Goal: Information Seeking & Learning: Learn about a topic

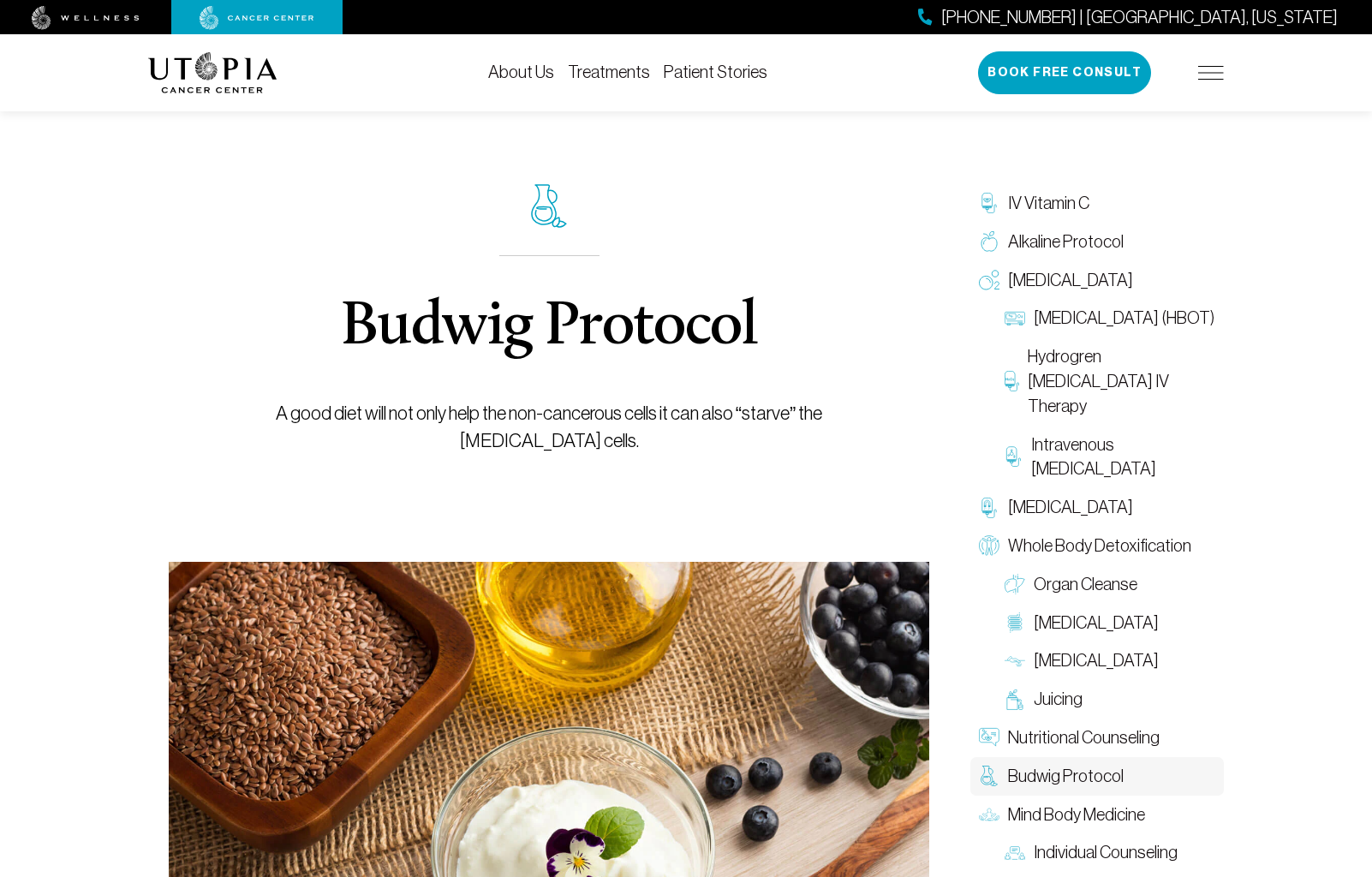
click at [623, 71] on link "Treatments" at bounding box center [609, 72] width 82 height 19
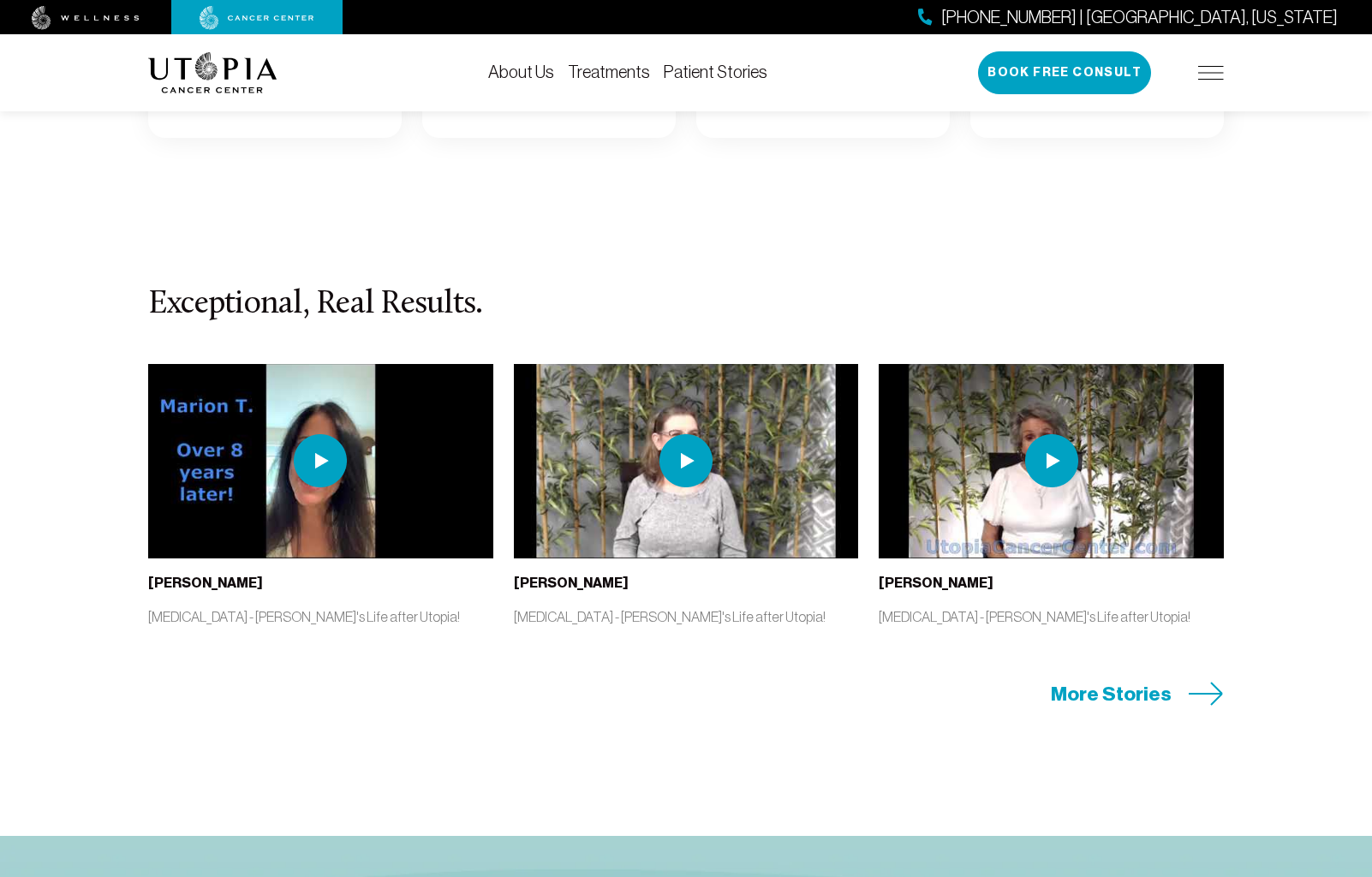
scroll to position [3464, 0]
click at [1219, 698] on icon at bounding box center [1206, 694] width 35 height 24
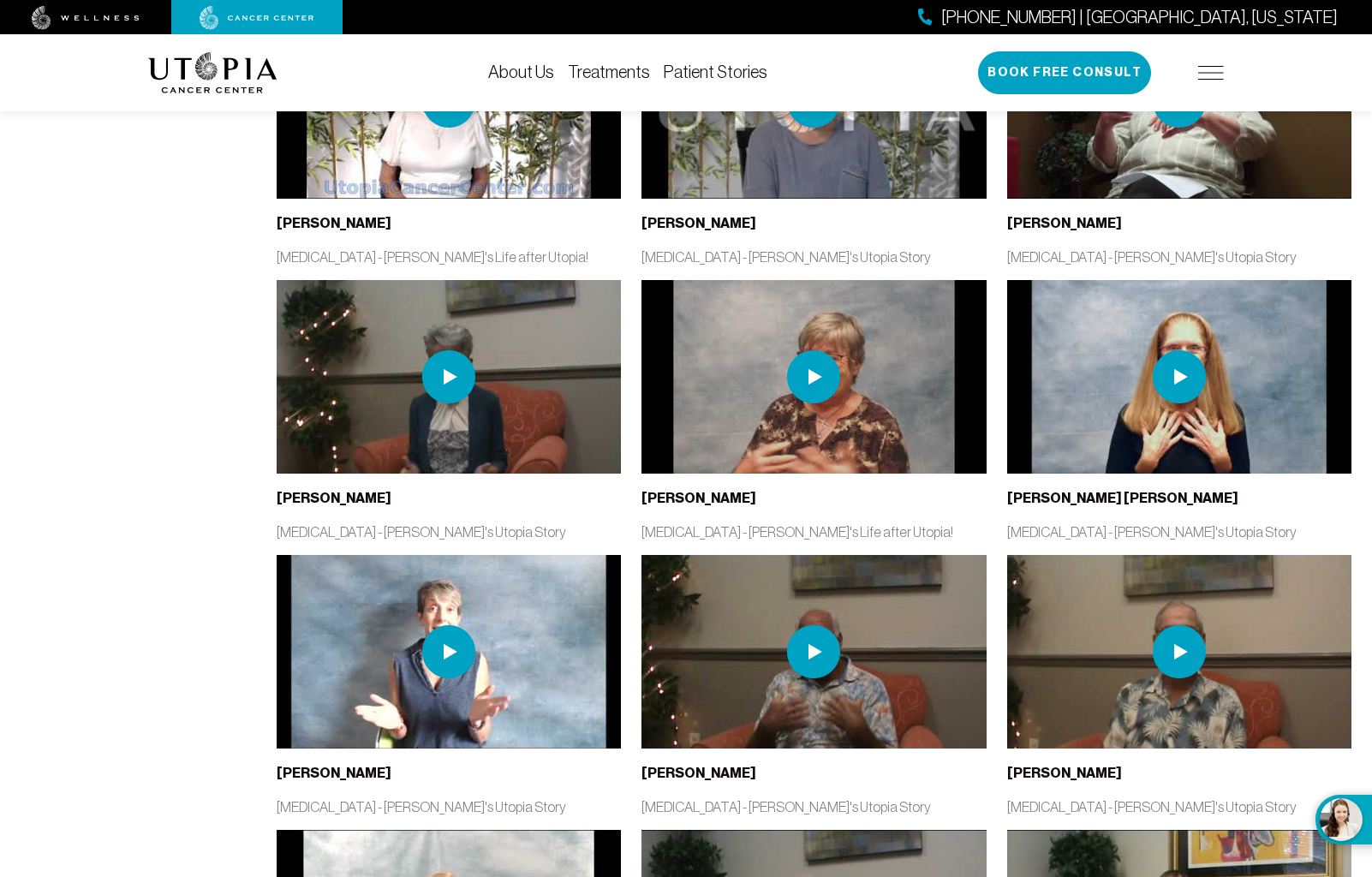
scroll to position [1328, 0]
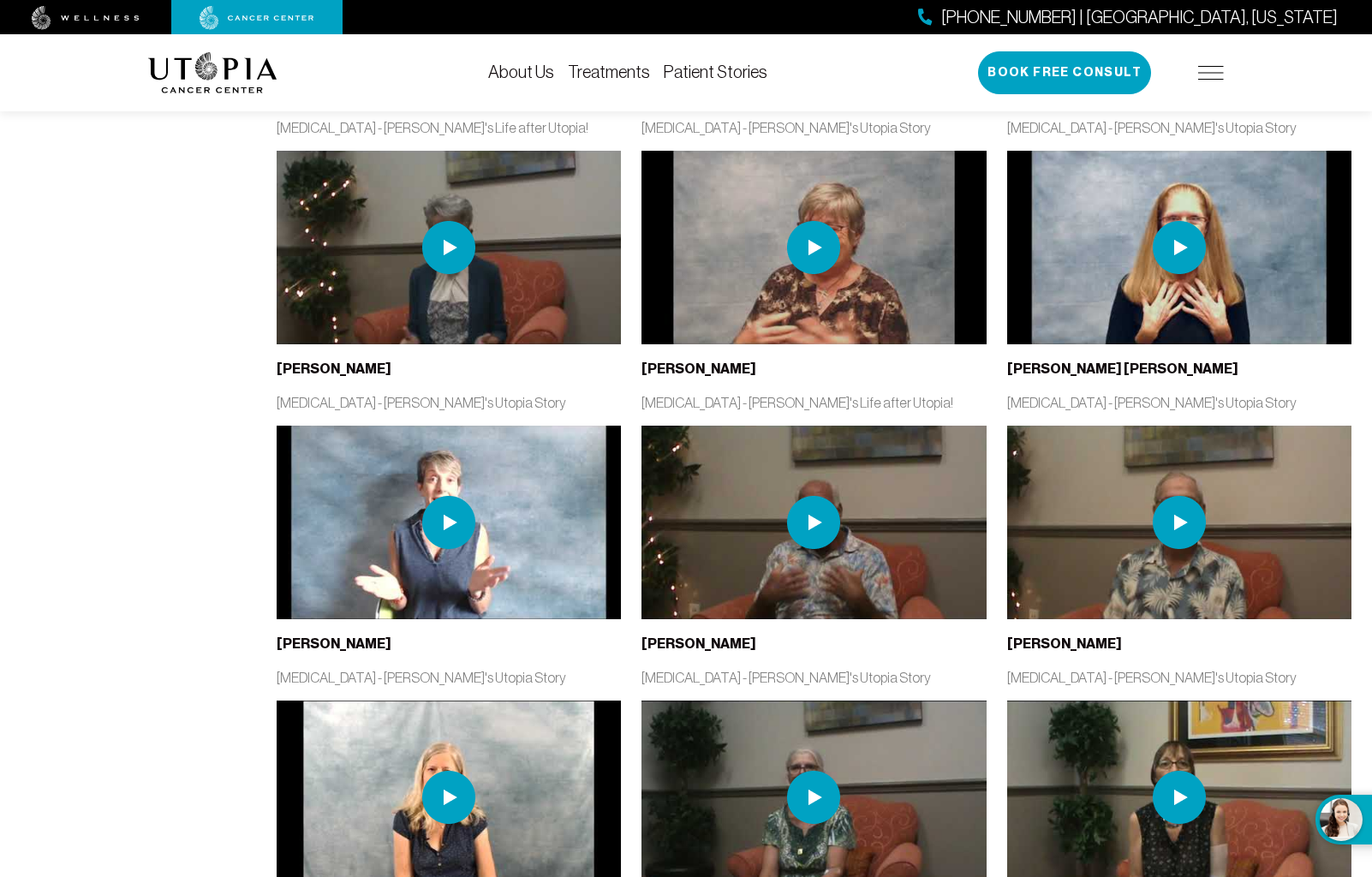
click at [881, 563] on img at bounding box center [813, 523] width 344 height 194
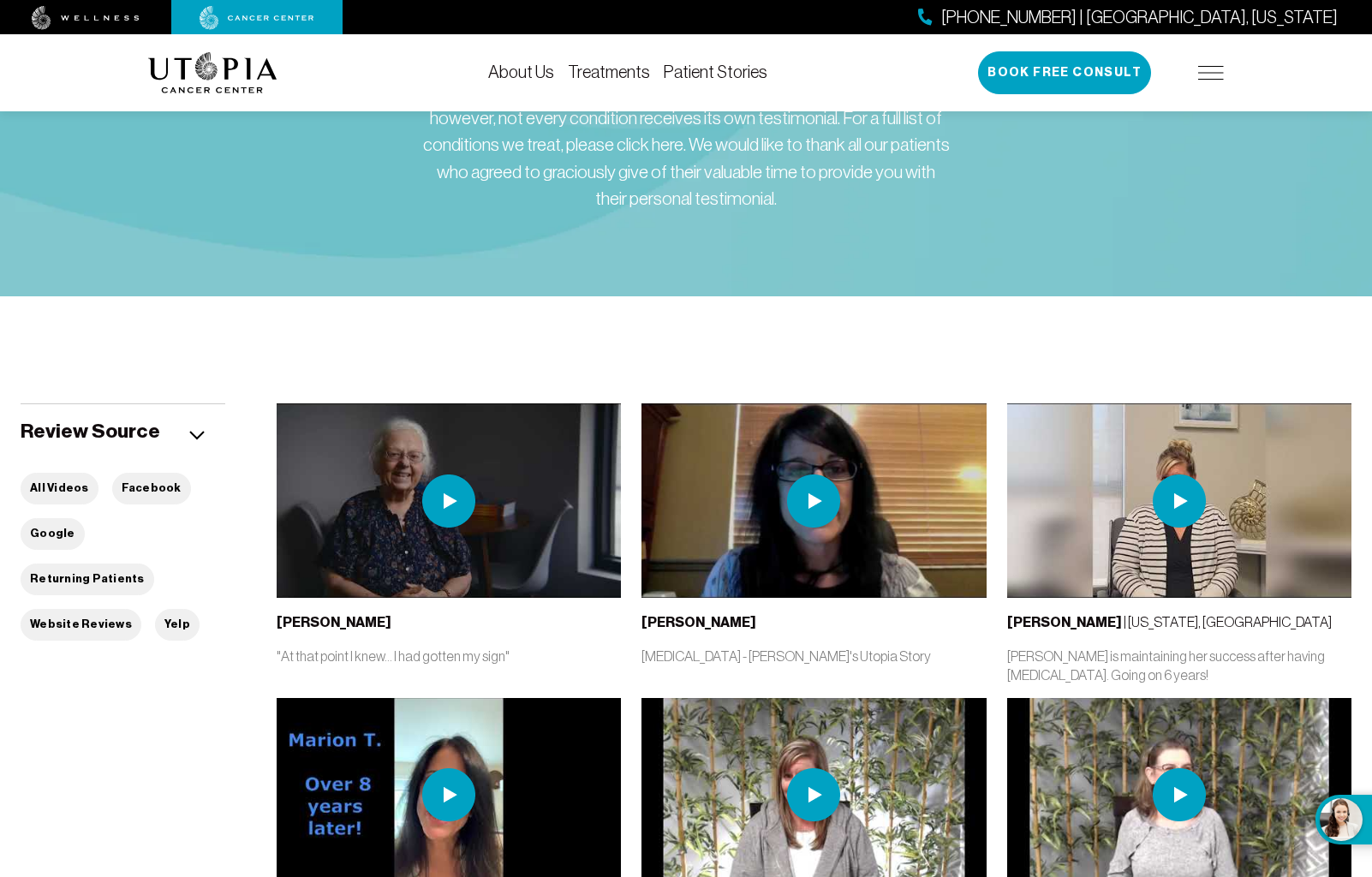
scroll to position [0, 0]
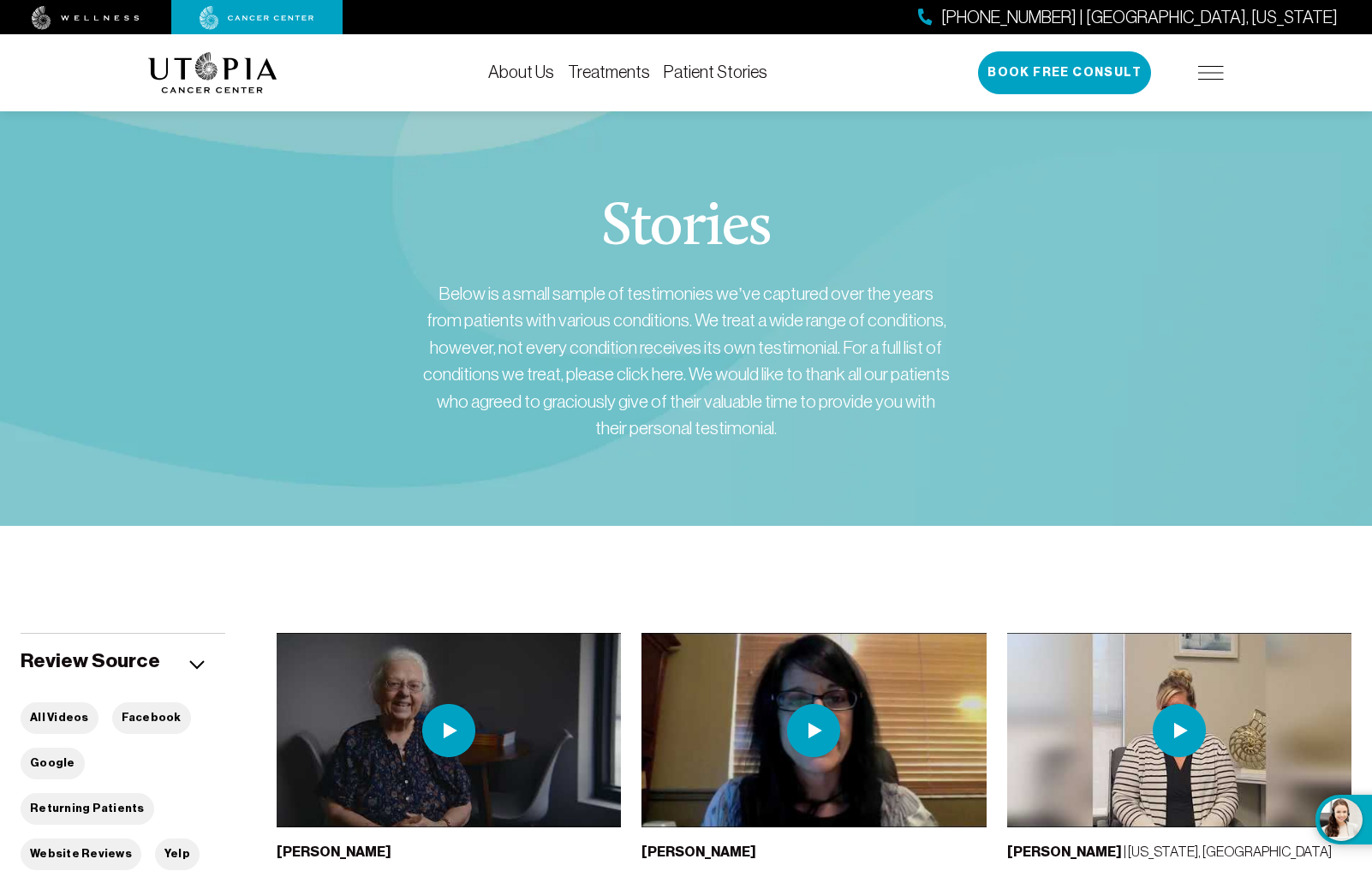
click at [1205, 67] on img at bounding box center [1211, 72] width 25 height 14
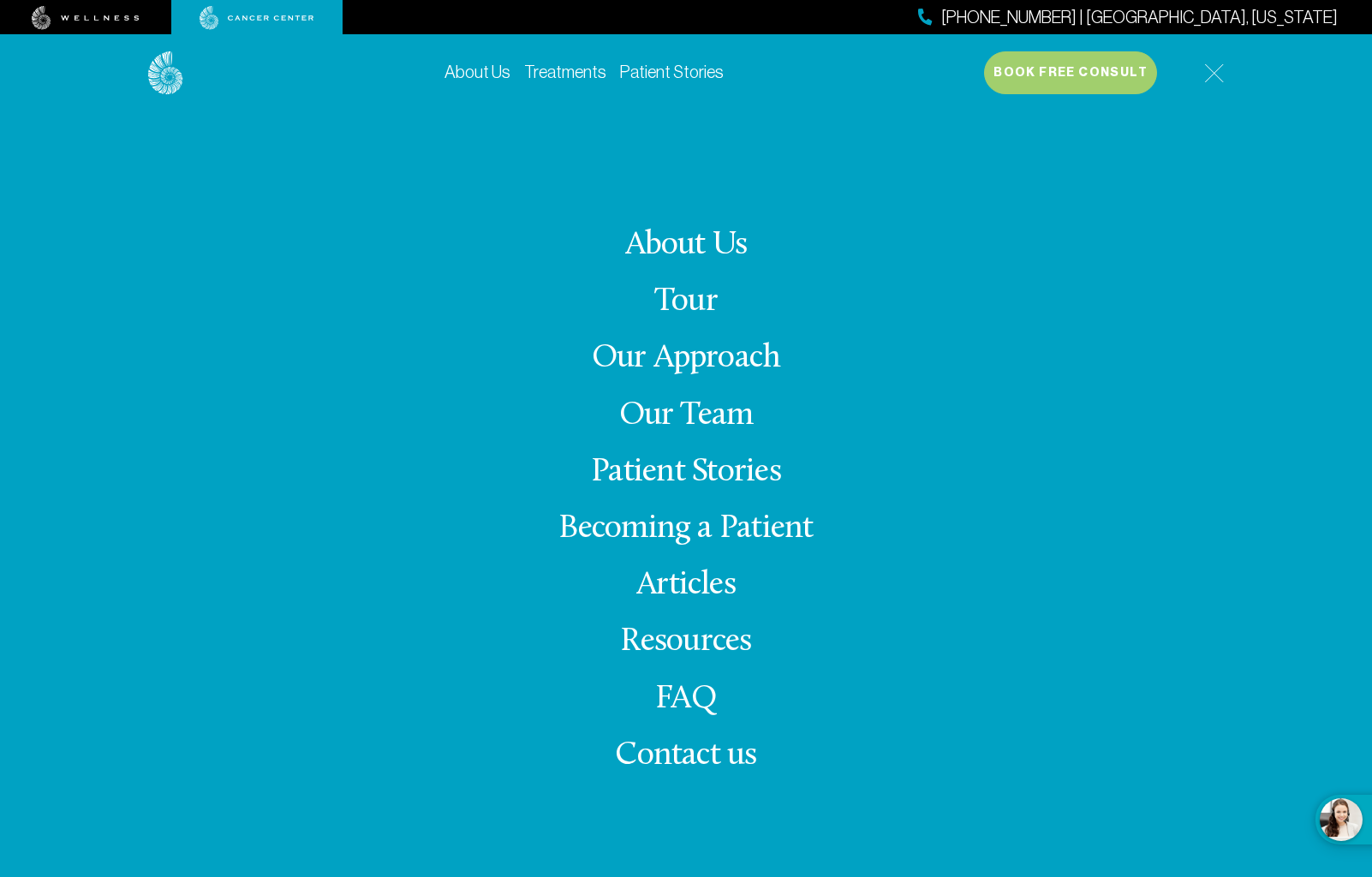
click at [726, 418] on link "Our Team" at bounding box center [686, 416] width 134 height 34
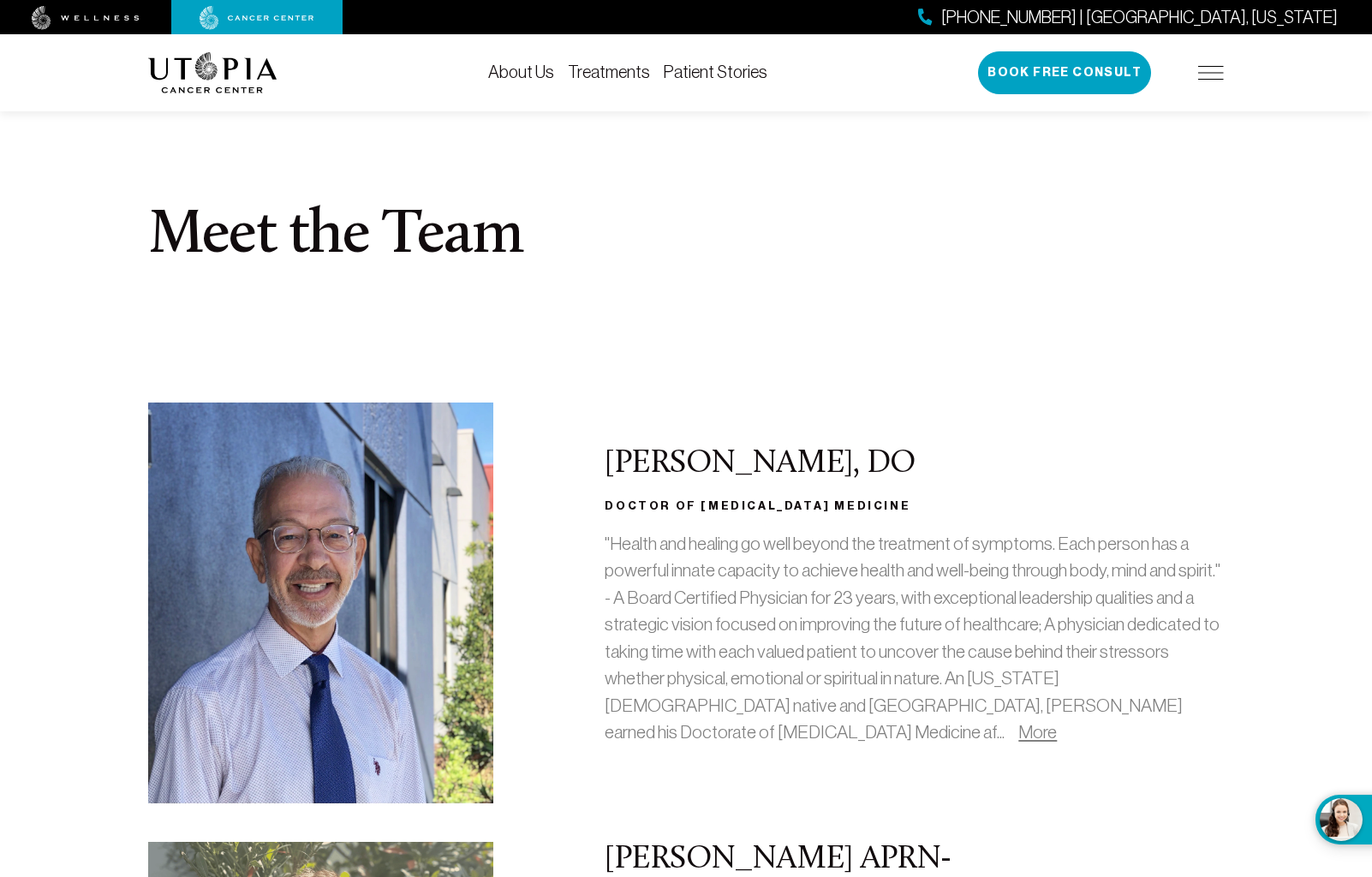
click at [1018, 730] on link "More" at bounding box center [1037, 732] width 39 height 20
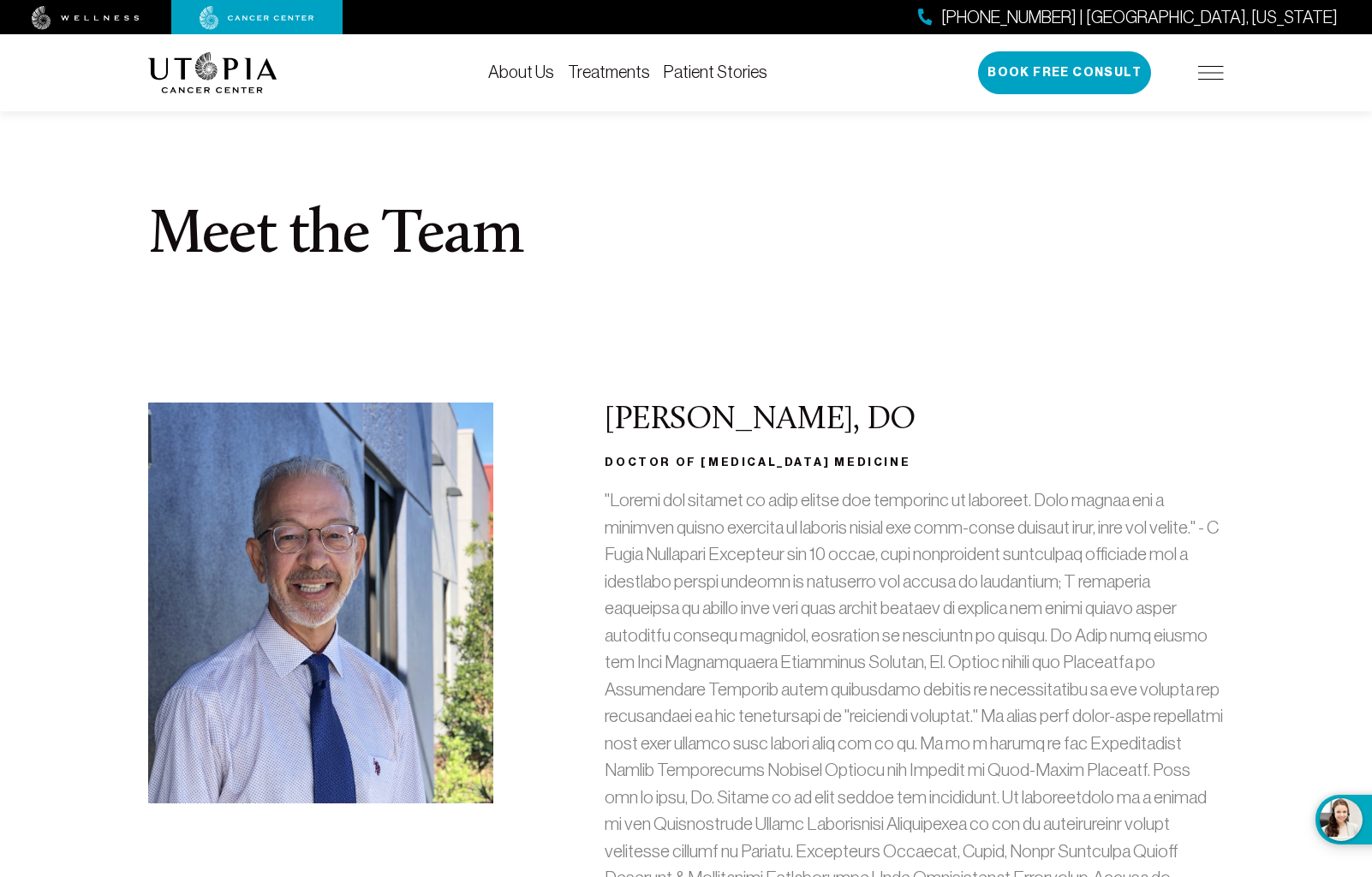
click at [526, 74] on link "About Us" at bounding box center [521, 72] width 66 height 19
